Goal: Navigation & Orientation: Find specific page/section

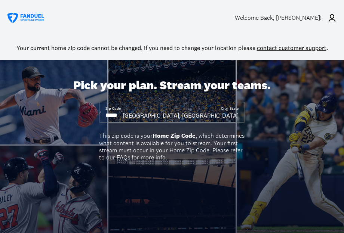
click at [277, 22] on div "Welcome Back , [PERSON_NAME]!" at bounding box center [286, 17] width 102 height 21
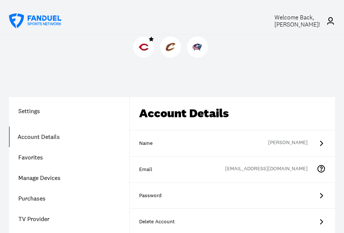
click at [143, 46] on img at bounding box center [144, 47] width 10 height 10
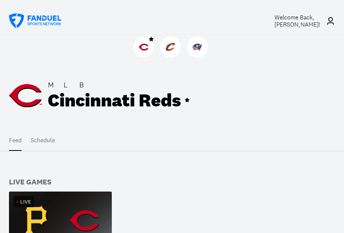
click at [58, 205] on div "Live" at bounding box center [60, 202] width 103 height 20
